Goal: Information Seeking & Learning: Learn about a topic

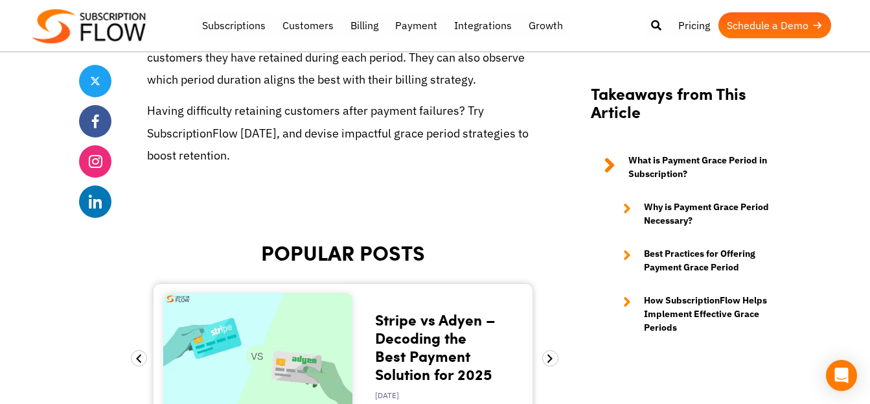
scroll to position [4925, 0]
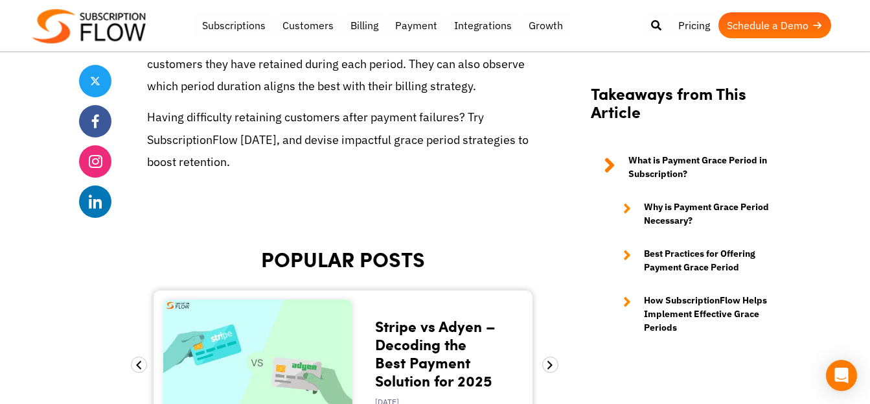
click at [680, 295] on strong "How SubscriptionFlow Helps Implement Effective Grace Periods" at bounding box center [711, 313] width 135 height 41
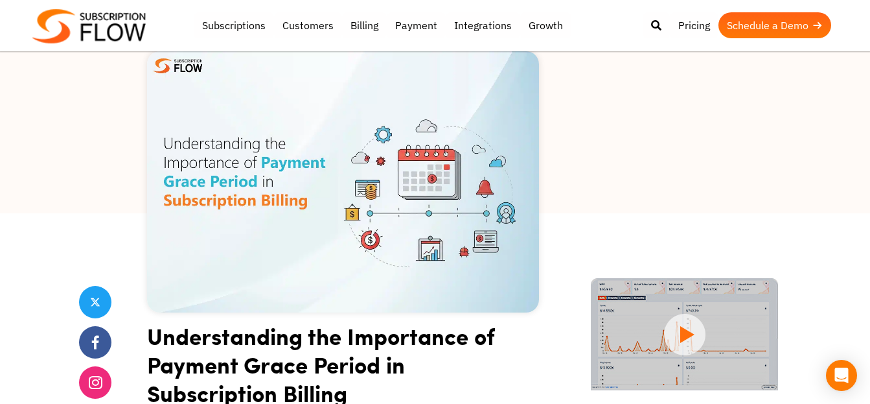
scroll to position [98, 0]
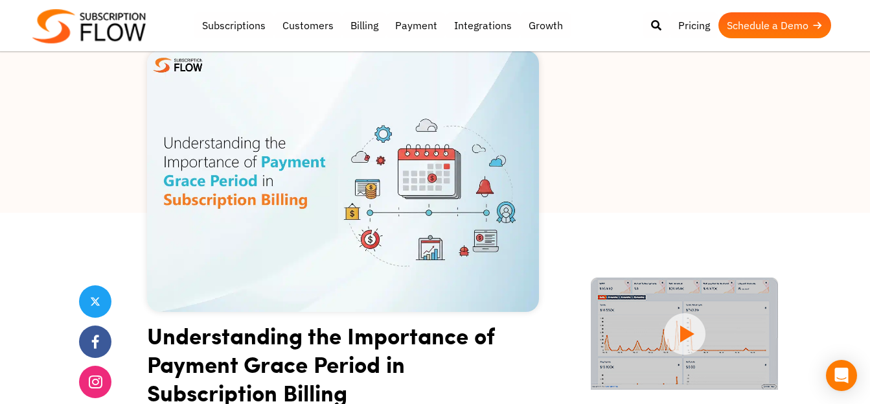
click at [742, 315] on img at bounding box center [684, 333] width 187 height 112
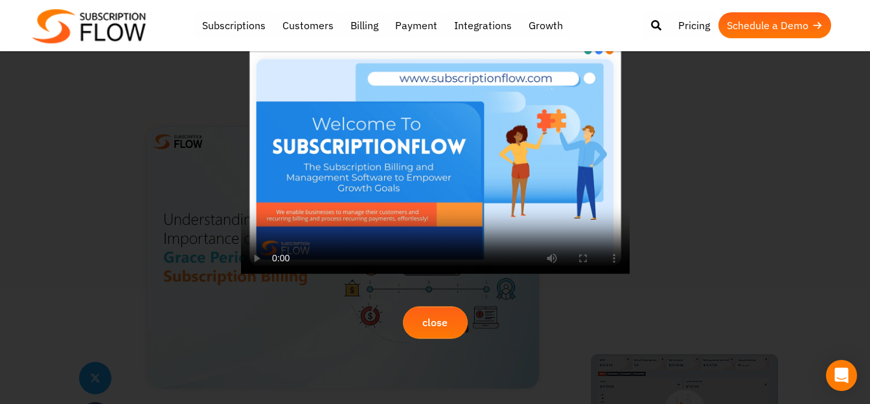
scroll to position [17, 0]
click at [706, 255] on div at bounding box center [435, 202] width 870 height 404
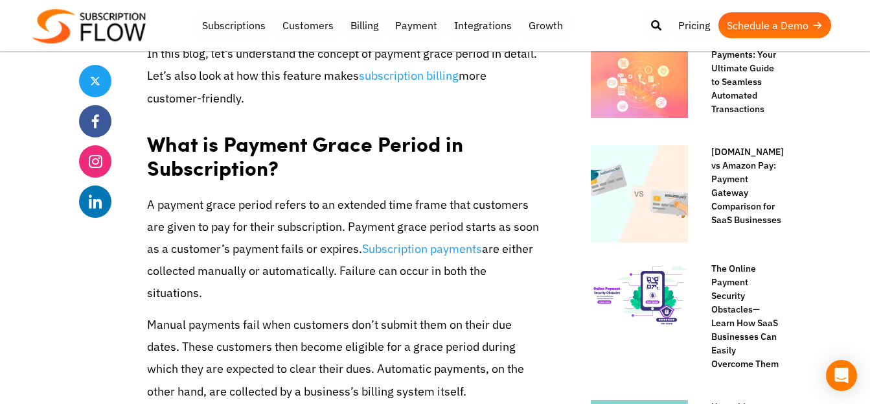
scroll to position [779, 0]
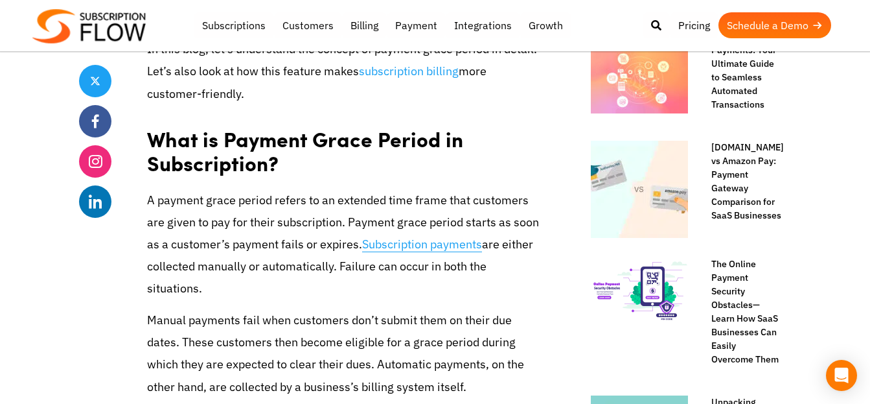
click at [423, 245] on link "Subscription payments" at bounding box center [422, 244] width 120 height 16
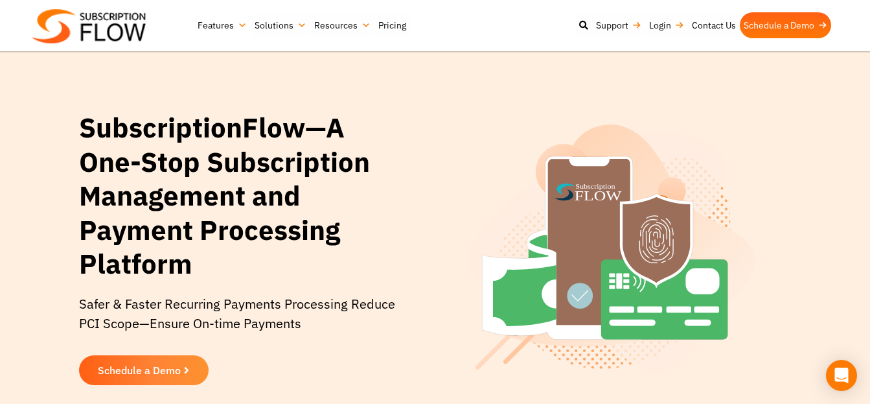
drag, startPoint x: 779, startPoint y: 94, endPoint x: 737, endPoint y: 52, distance: 59.6
click at [779, 94] on div "SubscriptionFlow —A One-Stop Subscription Management and Payment Processing Pla…" at bounding box center [435, 248] width 870 height 496
